Goal: Task Accomplishment & Management: Manage account settings

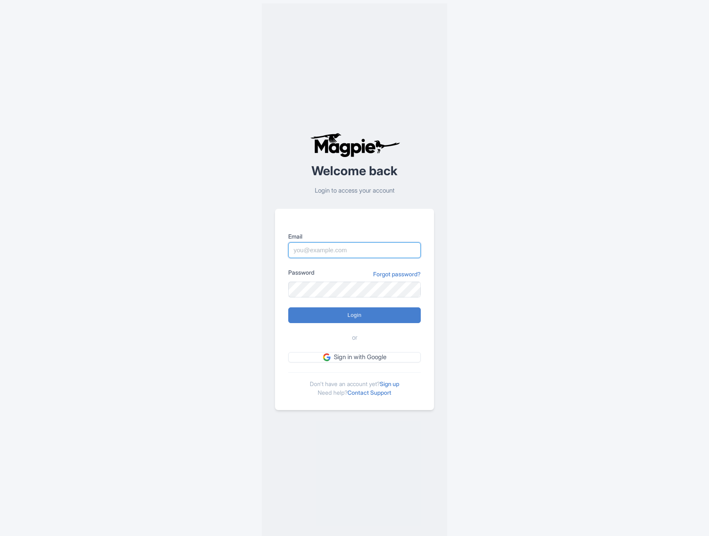
click at [349, 251] on input "Email" at bounding box center [354, 250] width 133 height 16
type input "[EMAIL_ADDRESS][DOMAIN_NAME]"
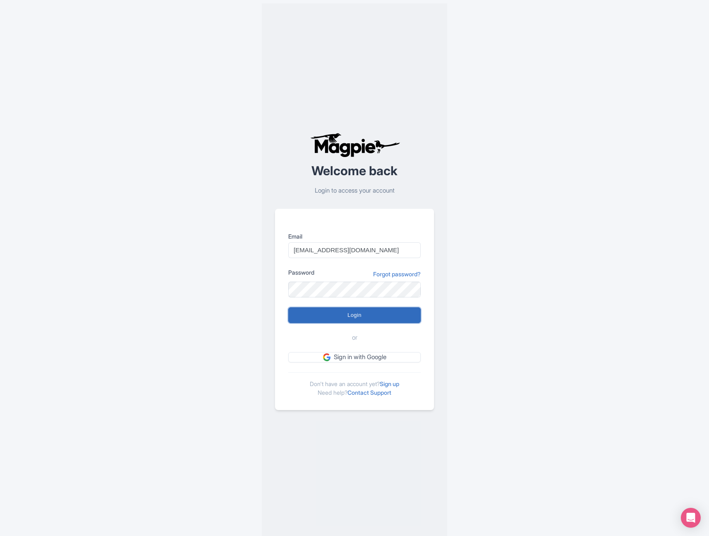
click at [357, 318] on input "Login" at bounding box center [354, 315] width 133 height 16
type input "Logging in..."
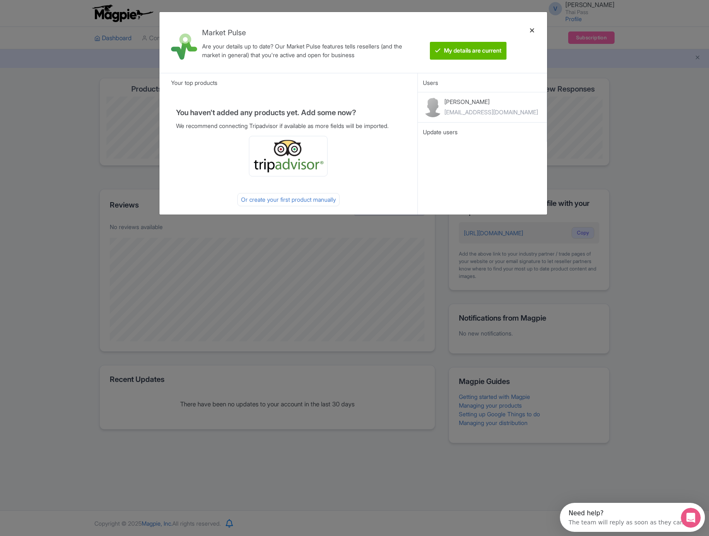
click at [534, 30] on div at bounding box center [533, 43] width 20 height 48
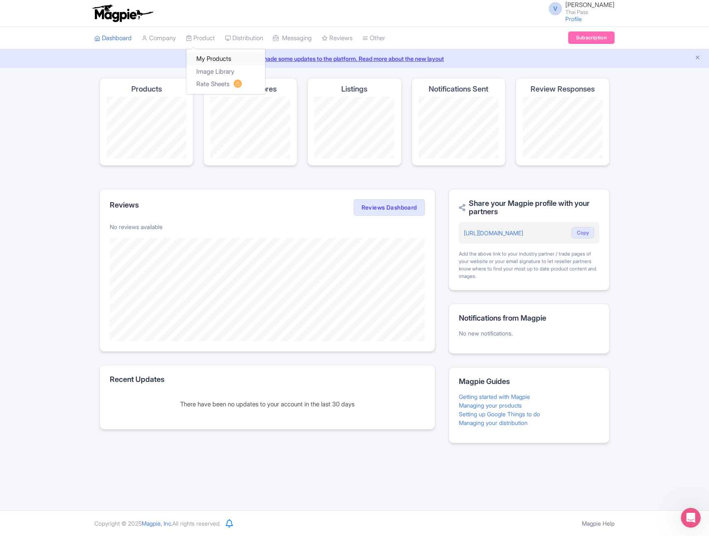
click at [222, 59] on link "My Products" at bounding box center [225, 59] width 79 height 13
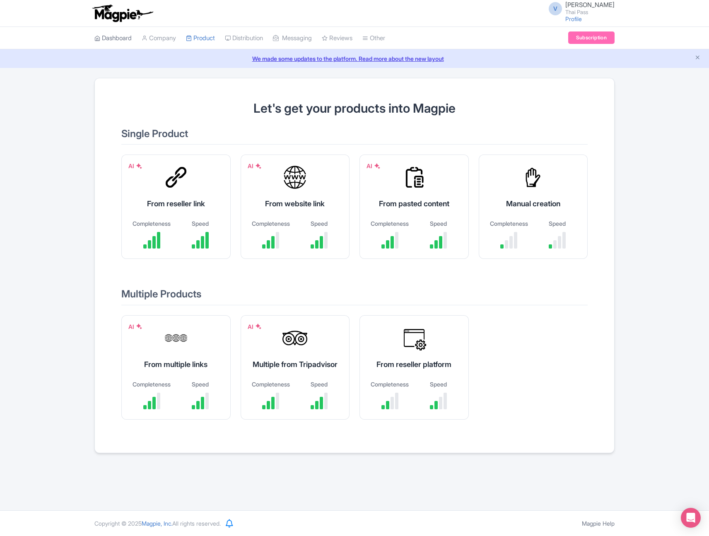
click at [120, 37] on link "Dashboard" at bounding box center [112, 38] width 37 height 23
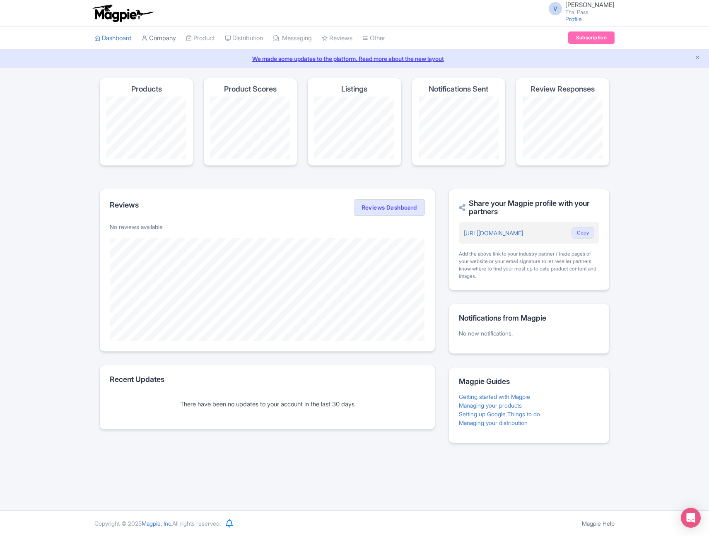
click at [162, 40] on link "Company" at bounding box center [159, 38] width 34 height 23
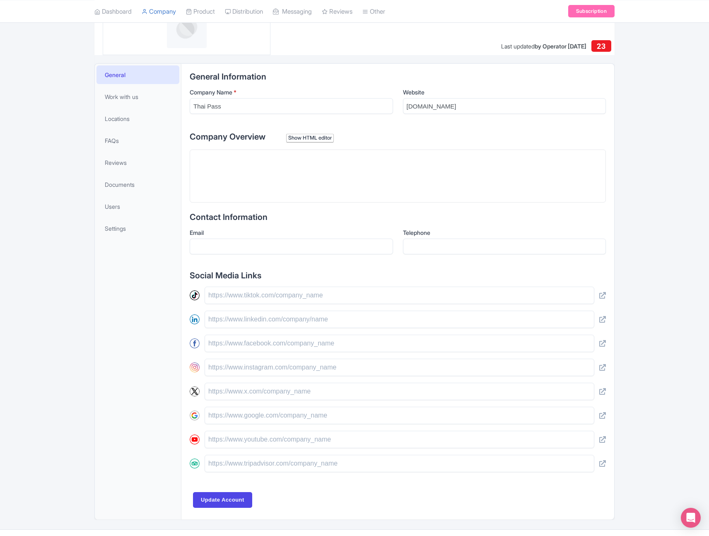
scroll to position [148, 0]
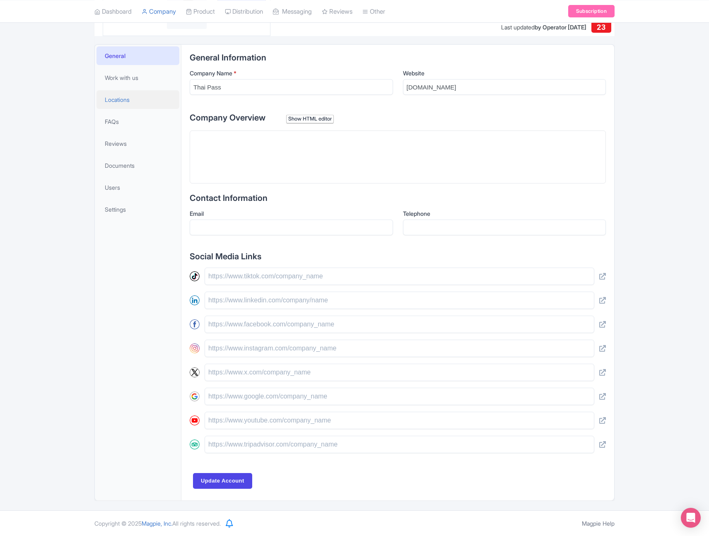
click at [133, 103] on link "Locations" at bounding box center [138, 99] width 83 height 19
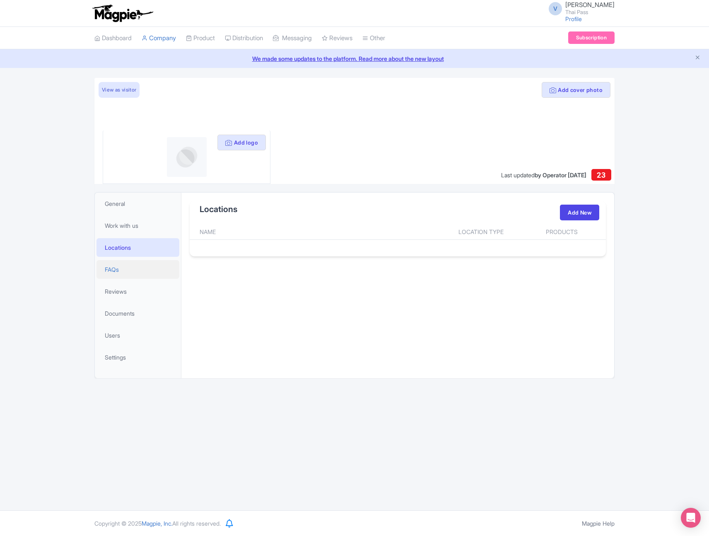
click at [149, 268] on link "FAQs" at bounding box center [138, 269] width 83 height 19
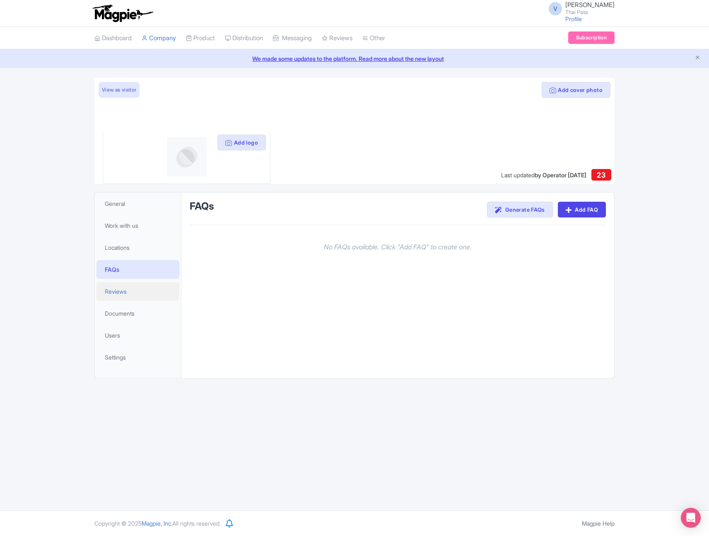
click at [154, 295] on link "Reviews" at bounding box center [138, 291] width 83 height 19
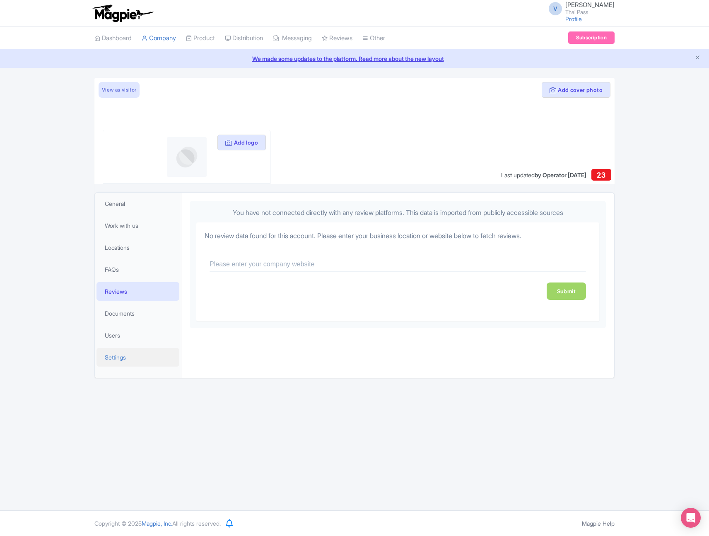
click at [128, 358] on link "Settings" at bounding box center [138, 357] width 83 height 19
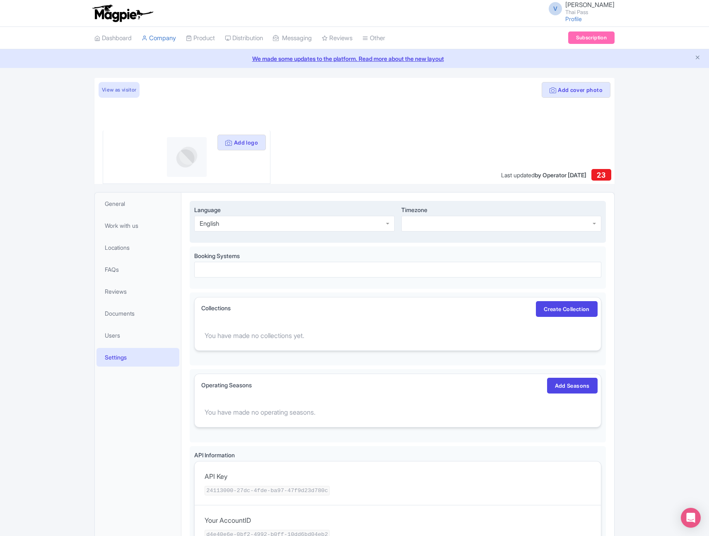
click at [423, 216] on div at bounding box center [502, 224] width 200 height 16
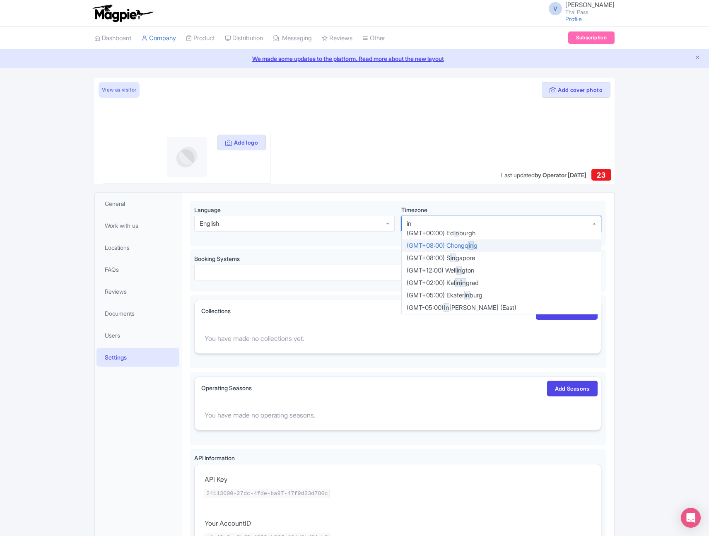
type input "i"
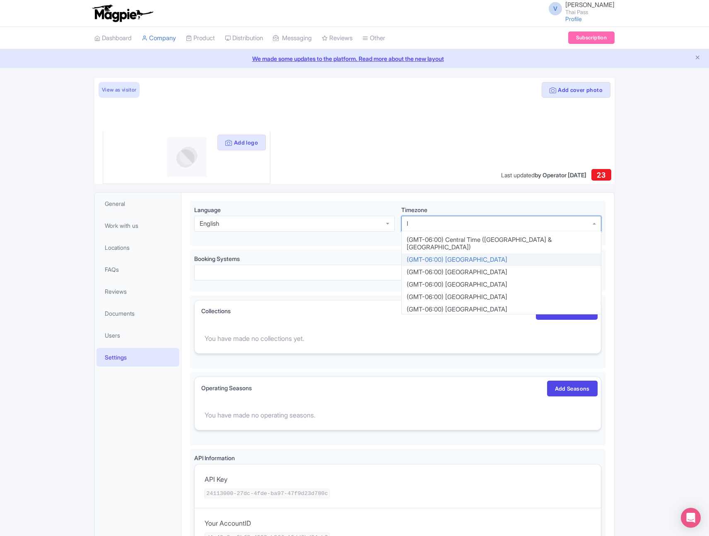
scroll to position [427, 0]
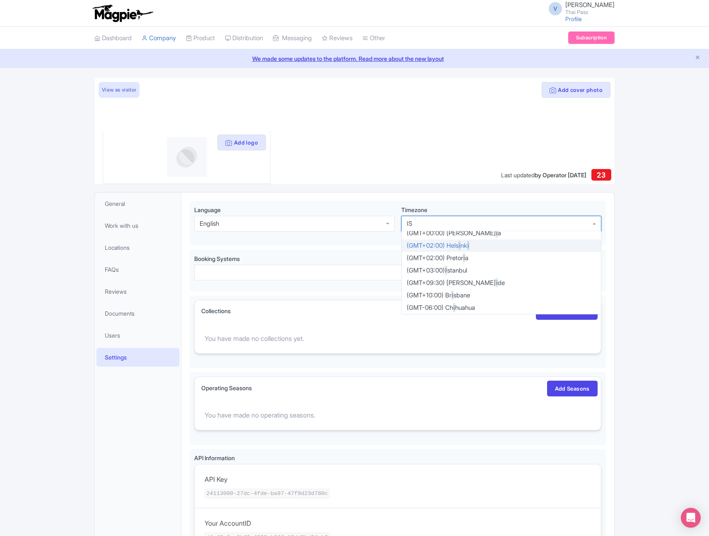
type input "IST"
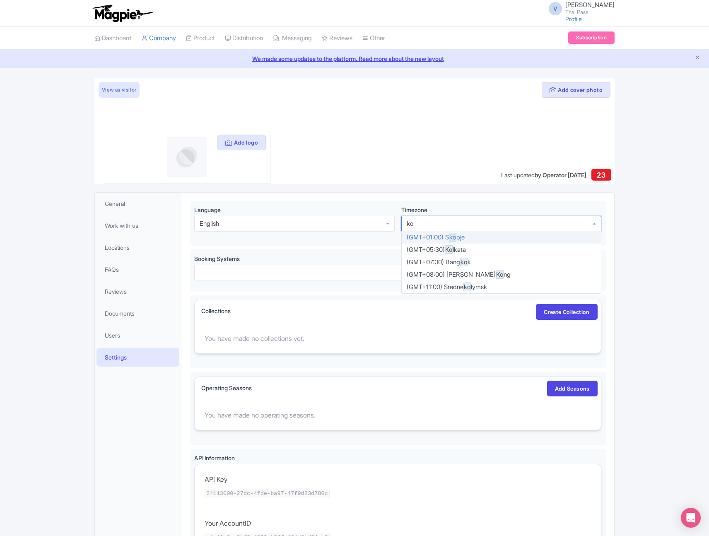
scroll to position [0, 0]
type input "kol"
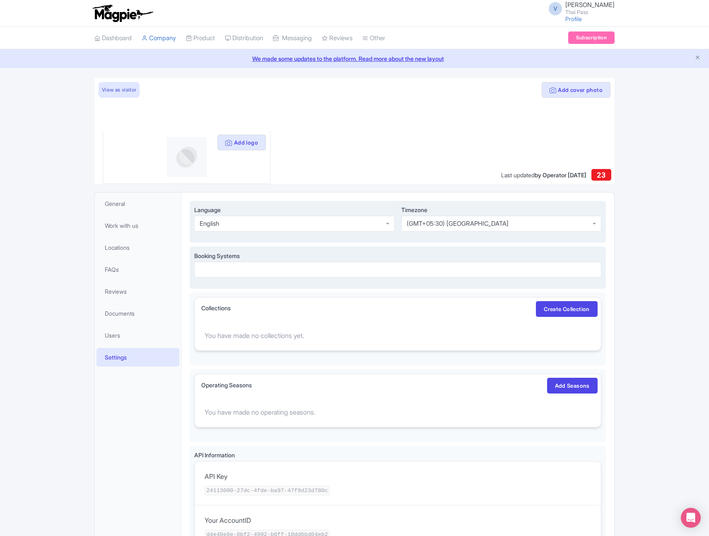
click at [348, 271] on div at bounding box center [397, 270] width 407 height 16
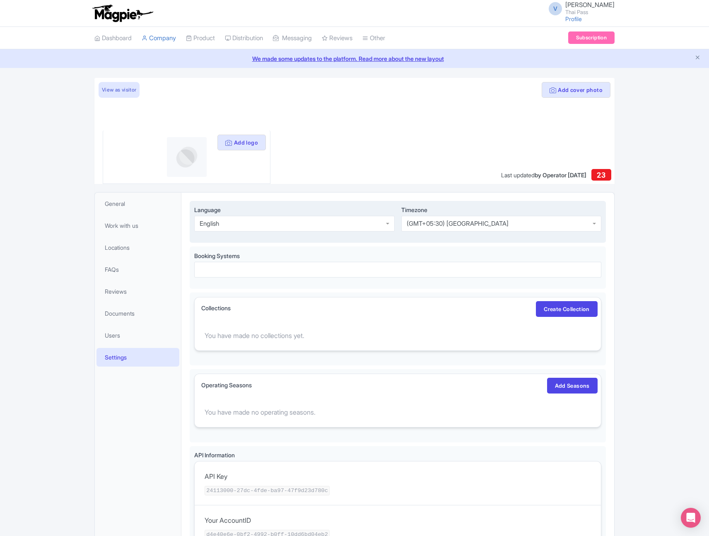
click at [656, 244] on div "Add cover photo View as visitor Add logo Last updated by Operator [DATE] 23 Gen…" at bounding box center [354, 437] width 709 height 719
click at [408, 82] on link "View All Magpie Products" at bounding box center [408, 84] width 90 height 13
click at [407, 97] on link "Magpie Pricing" at bounding box center [408, 97] width 90 height 13
